Goal: Task Accomplishment & Management: Manage account settings

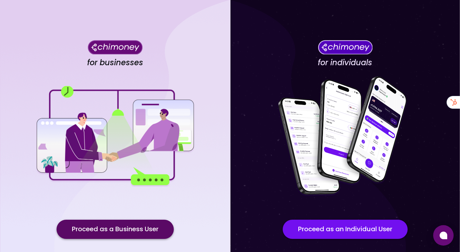
click at [137, 232] on button "Proceed as a Business User" at bounding box center [115, 229] width 117 height 19
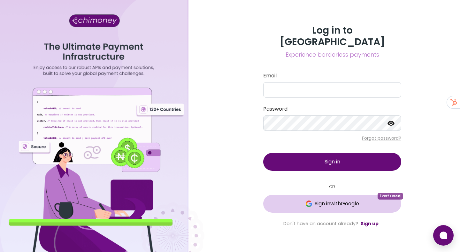
click at [303, 200] on span "Sign in with Google" at bounding box center [332, 204] width 113 height 8
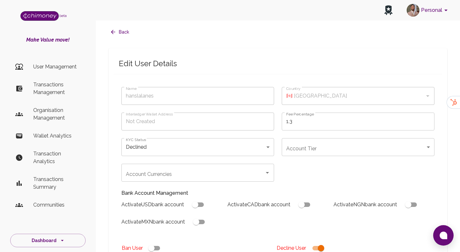
click at [57, 67] on p "User Management" at bounding box center [56, 67] width 47 height 8
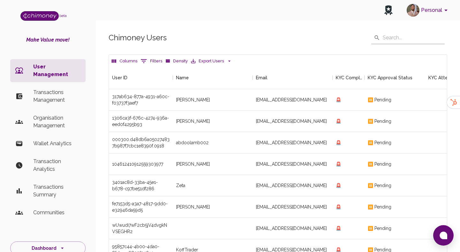
scroll to position [237, 338]
click at [148, 59] on button "0 Filters" at bounding box center [151, 61] width 25 height 10
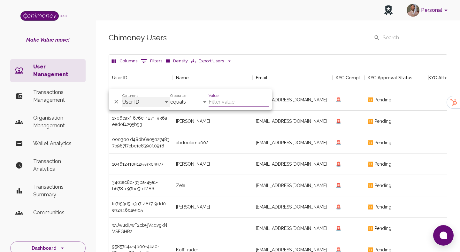
click at [140, 102] on select "User ID Name Email KYC Completed KYC Approval Status KYC Attempts Join date Upd…" at bounding box center [146, 102] width 48 height 10
select select "name"
click at [122, 97] on select "User ID Name Email KYC Completed KYC Approval Status KYC Attempts Join date Upd…" at bounding box center [146, 102] width 48 height 10
click at [233, 101] on input "Value" at bounding box center [239, 102] width 61 height 10
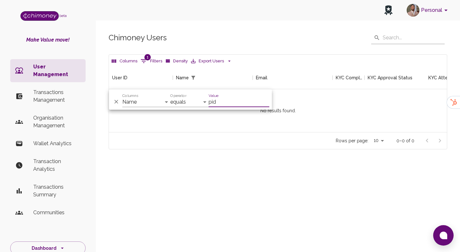
scroll to position [66, 338]
click at [216, 103] on input "pidvineelreddy" at bounding box center [239, 102] width 61 height 10
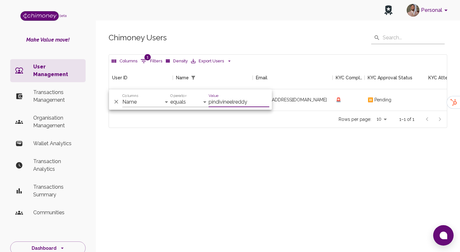
scroll to position [44, 338]
type input "pindivineelreddy"
click at [303, 101] on div "[EMAIL_ADDRESS][DOMAIN_NAME]" at bounding box center [293, 99] width 80 height 21
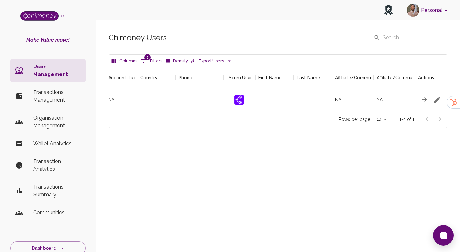
scroll to position [0, 755]
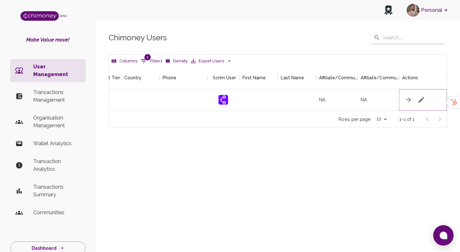
click at [422, 97] on icon "button" at bounding box center [422, 100] width 8 height 8
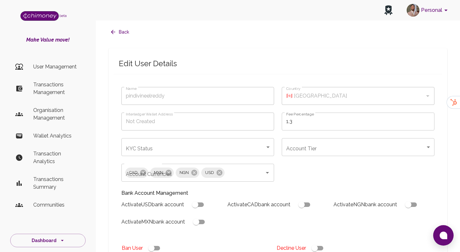
type input "pindivineelreddy"
checkbox input "true"
click at [205, 150] on body "Personal beta Make Value move! User Management Transactions Management Organisa…" at bounding box center [230, 243] width 460 height 486
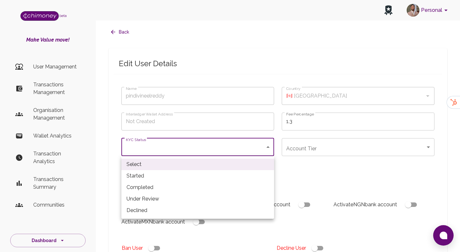
click at [154, 188] on li "Completed" at bounding box center [198, 188] width 153 height 12
type input "completed"
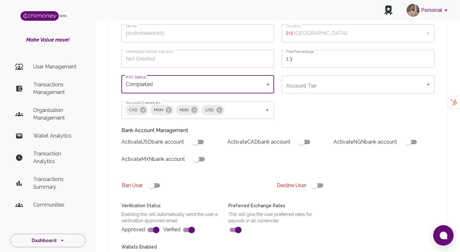
scroll to position [67, 0]
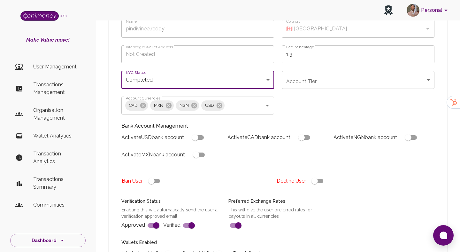
click at [200, 142] on input "checkbox" at bounding box center [195, 137] width 36 height 12
checkbox input "true"
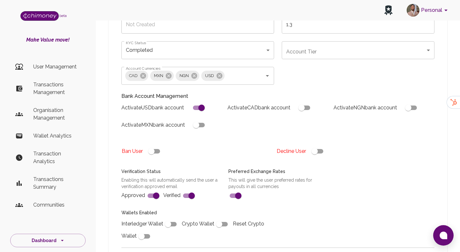
scroll to position [97, 0]
click at [315, 56] on body "Personal beta Make Value move! User Management Transactions Management Organisa…" at bounding box center [230, 146] width 460 height 486
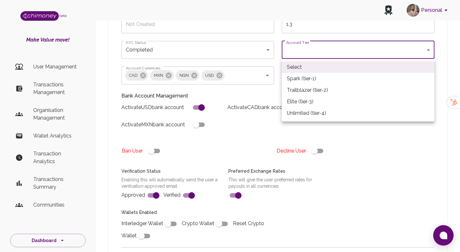
click at [306, 90] on li "Trailblazer (tier-2)" at bounding box center [358, 90] width 153 height 12
type input "tier-2"
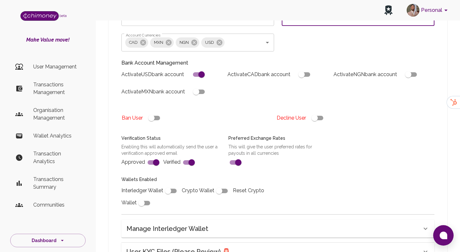
scroll to position [152, 0]
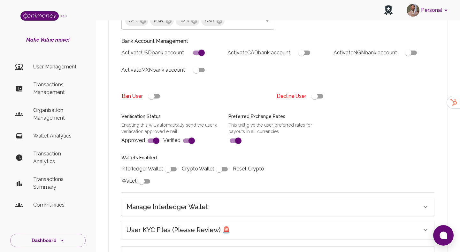
click at [164, 169] on input "checkbox" at bounding box center [168, 169] width 36 height 12
checkbox input "true"
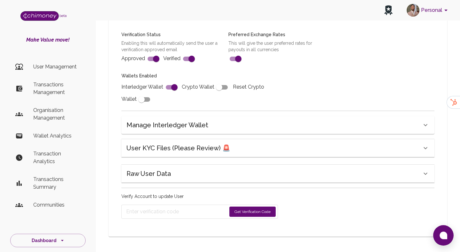
click at [242, 214] on button "Get Verification Code" at bounding box center [253, 212] width 46 height 10
click at [232, 158] on div "Name pindivineelreddy Name Country 🇨🇦 Canada Country Interledger Wallet Address…" at bounding box center [278, 39] width 329 height 376
click at [232, 149] on div "User KYC Files (Please Review) 🚨" at bounding box center [274, 148] width 295 height 10
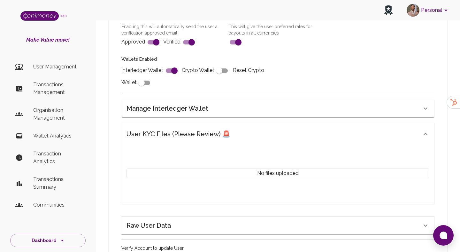
scroll to position [323, 0]
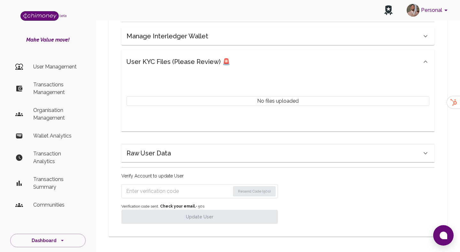
click at [168, 191] on input "Enter verification code" at bounding box center [178, 191] width 104 height 10
paste input "8159"
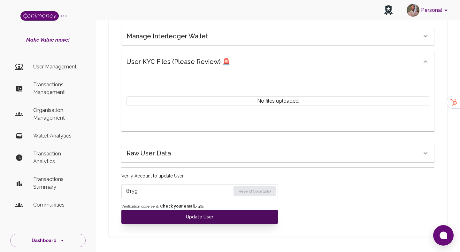
type input "8159"
click at [184, 217] on button "Update User" at bounding box center [200, 217] width 157 height 14
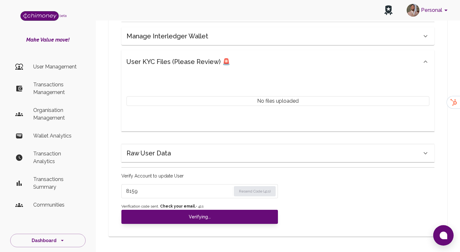
checkbox input "false"
type input "completed"
type input "tier-2"
checkbox input "true"
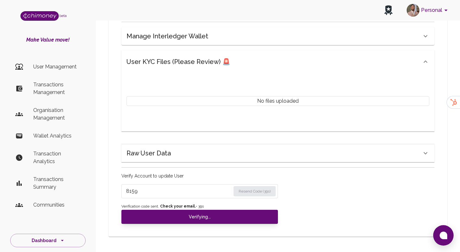
checkbox input "true"
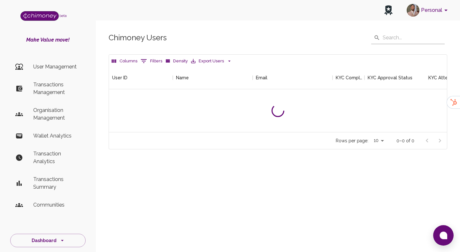
scroll to position [66, 338]
click at [51, 65] on p "User Management" at bounding box center [56, 67] width 47 height 8
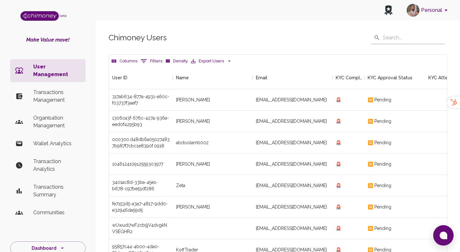
scroll to position [237, 338]
click at [152, 61] on button "0 Filters" at bounding box center [151, 61] width 25 height 10
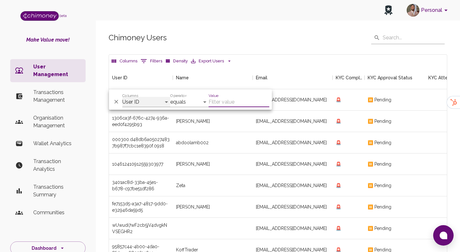
click at [140, 103] on select "User ID Name Email KYC Completed KYC Approval Status KYC Attempts Join date Upd…" at bounding box center [146, 102] width 48 height 10
select select "name"
click at [122, 97] on select "User ID Name Email KYC Completed KYC Approval Status KYC Attempts Join date Upd…" at bounding box center [146, 102] width 48 height 10
click at [236, 103] on input "Value" at bounding box center [239, 102] width 61 height 10
type input "[PERSON_NAME]"
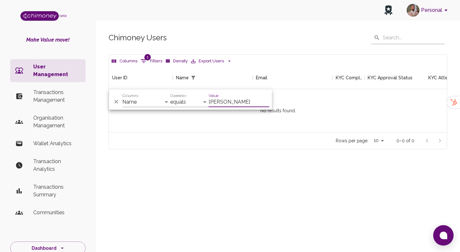
scroll to position [66, 338]
click at [139, 102] on select "User ID Name Email KYC Completed KYC Approval Status KYC Attempts Join date Upd…" at bounding box center [146, 102] width 48 height 10
click at [122, 97] on select "User ID Name Email KYC Completed KYC Approval Status KYC Attempts Join date Upd…" at bounding box center [146, 102] width 48 height 10
click at [146, 100] on select "User ID Name Email KYC Completed KYC Approval Status KYC Attempts Join date Upd…" at bounding box center [146, 102] width 48 height 10
select select "name"
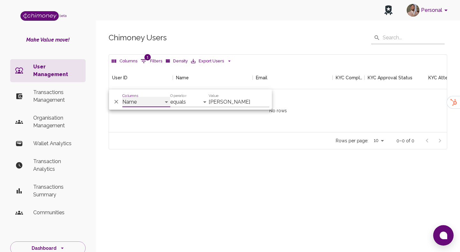
click at [122, 97] on select "User ID Name Email KYC Completed KYC Approval Status KYC Attempts Join date Upd…" at bounding box center [146, 102] width 48 height 10
